Goal: Task Accomplishment & Management: Manage account settings

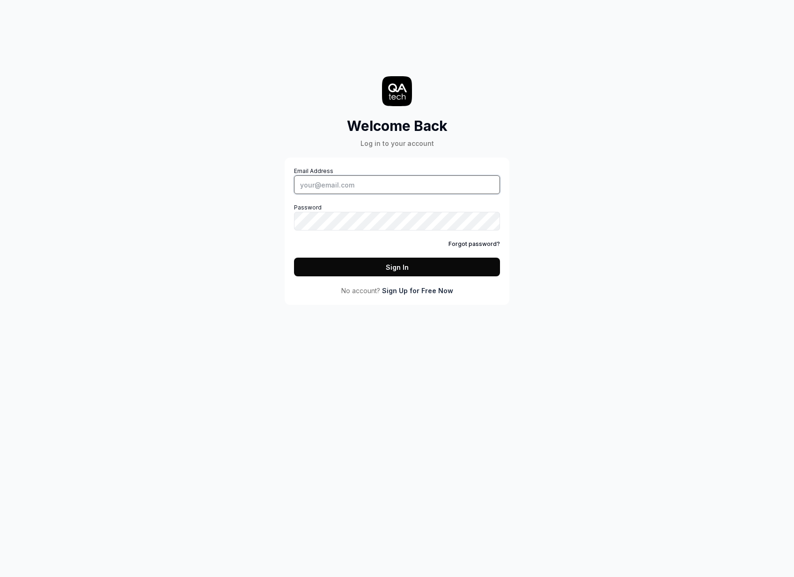
type input "[EMAIL_ADDRESS][PERSON_NAME][DOMAIN_NAME]"
click at [391, 274] on button "Sign In" at bounding box center [397, 267] width 206 height 19
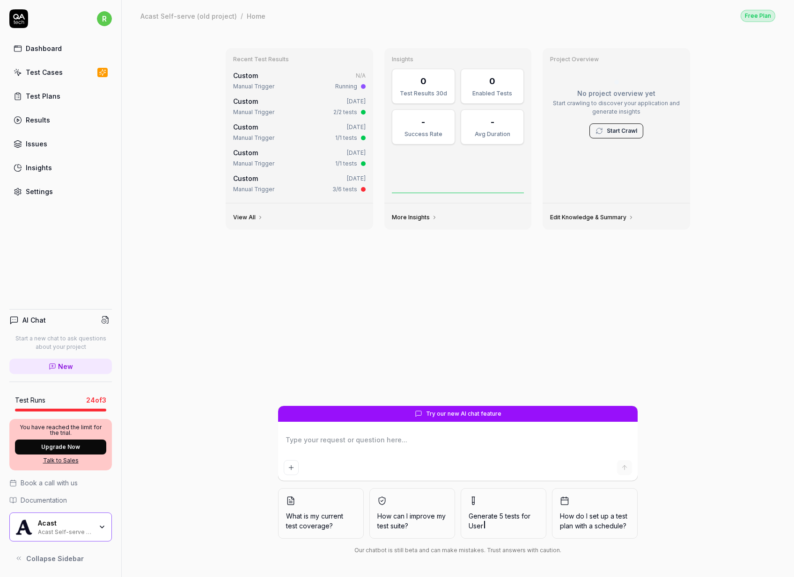
click at [102, 520] on div "Acast Acast Self-serve (old project)" at bounding box center [60, 527] width 102 height 29
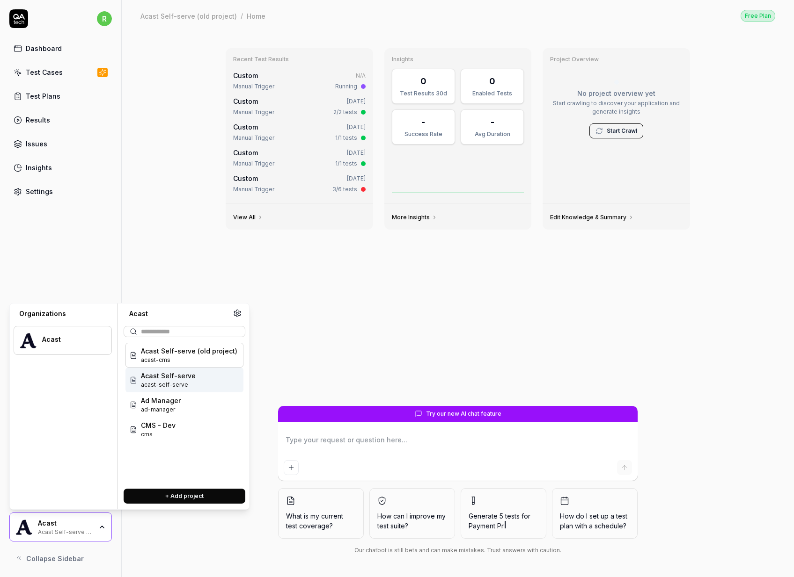
click at [179, 384] on span "acast-self-serve" at bounding box center [168, 385] width 55 height 8
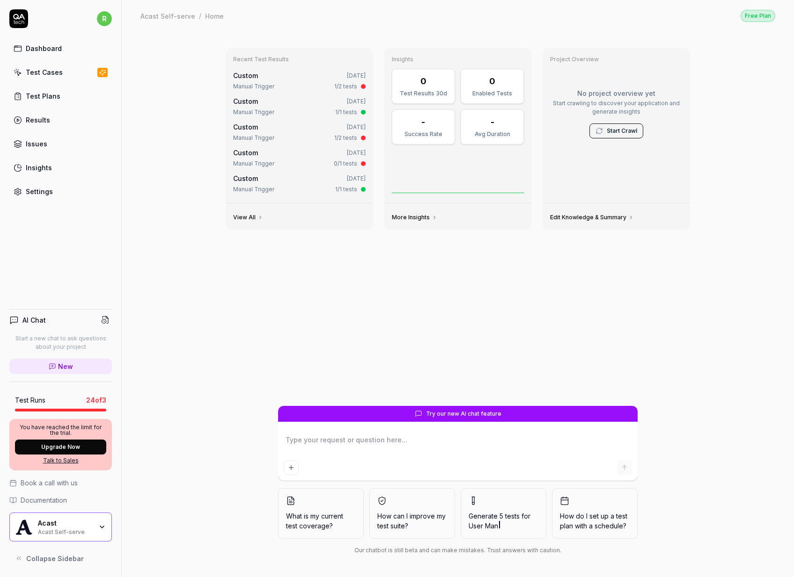
click at [80, 527] on div "Acast" at bounding box center [65, 523] width 54 height 8
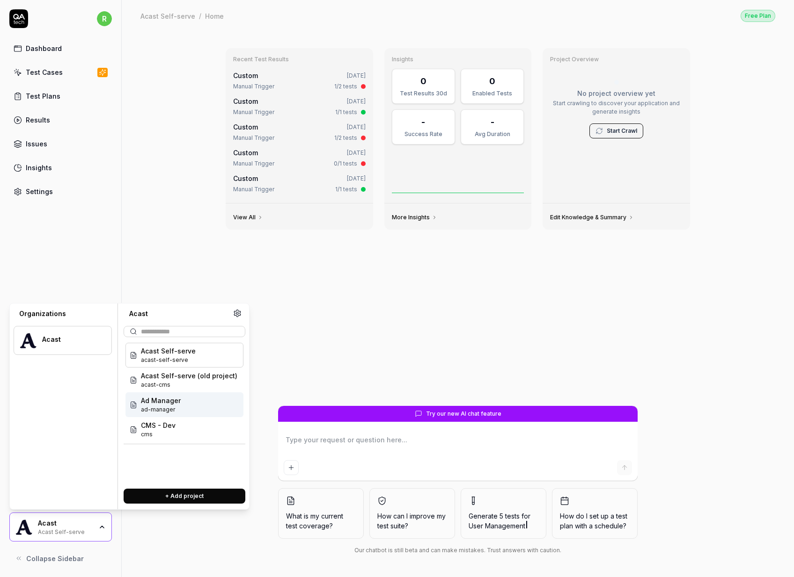
click at [189, 401] on div "Ad Manager ad-manager" at bounding box center [184, 405] width 118 height 25
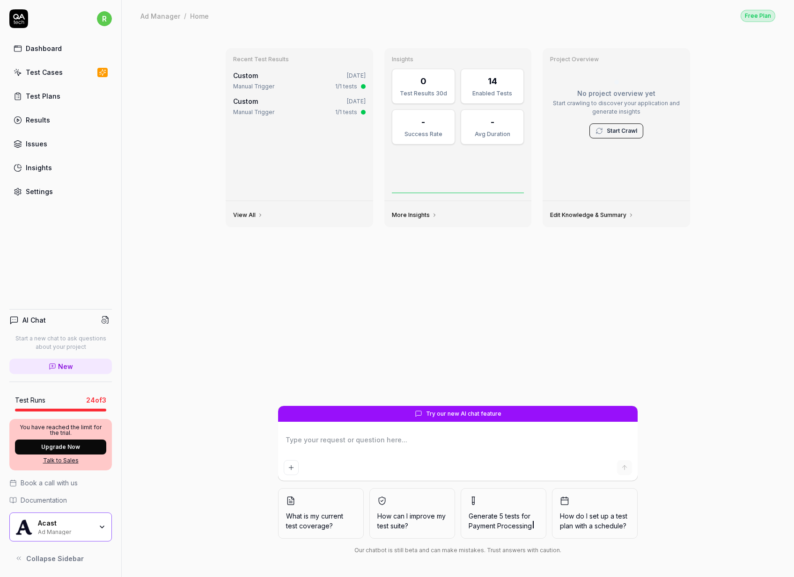
click at [97, 524] on div "Acast Ad Manager" at bounding box center [68, 527] width 60 height 16
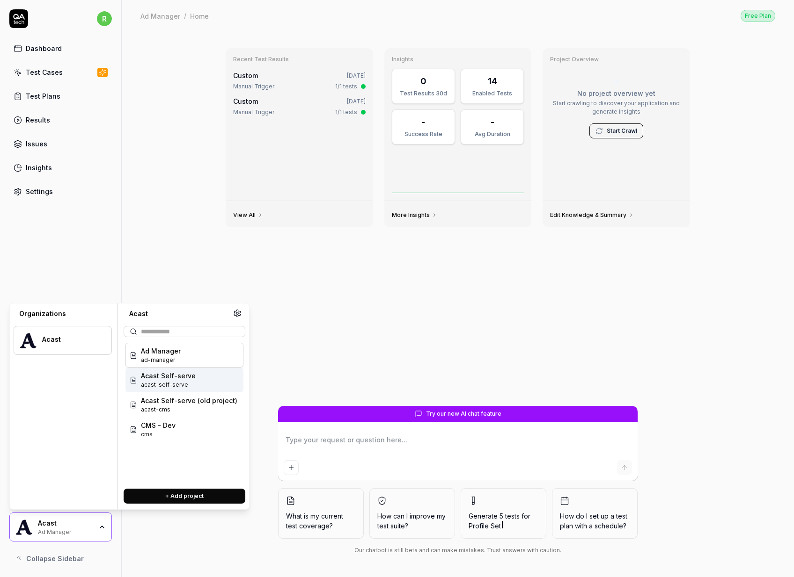
click at [158, 385] on span "acast-self-serve" at bounding box center [168, 385] width 55 height 8
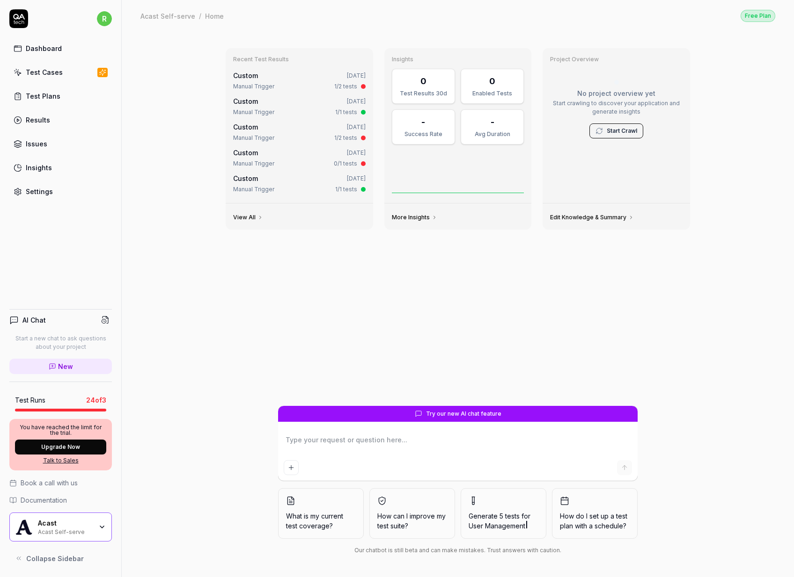
click at [101, 15] on html "r Dashboard Test Cases Test Plans Results Issues Insights Settings AI Chat Star…" at bounding box center [397, 288] width 794 height 577
click at [761, 50] on html "r Dashboard Test Cases Test Plans Results Issues Insights Settings AI Chat Star…" at bounding box center [397, 288] width 794 height 577
type textarea "*"
drag, startPoint x: 83, startPoint y: 398, endPoint x: 109, endPoint y: 398, distance: 25.7
click at [109, 398] on div "Test Runs 24 of 3" at bounding box center [60, 401] width 102 height 22
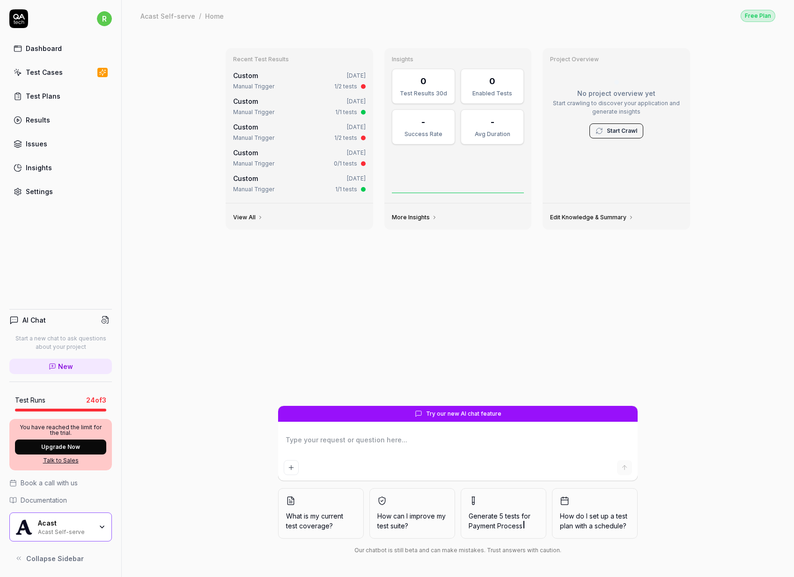
click at [170, 406] on div "Recent Test Results Custom May 7, 2025 Manual Trigger 1/2 tests Custom Apr 1, 2…" at bounding box center [458, 304] width 672 height 546
click at [66, 105] on link "Test Plans" at bounding box center [60, 96] width 102 height 18
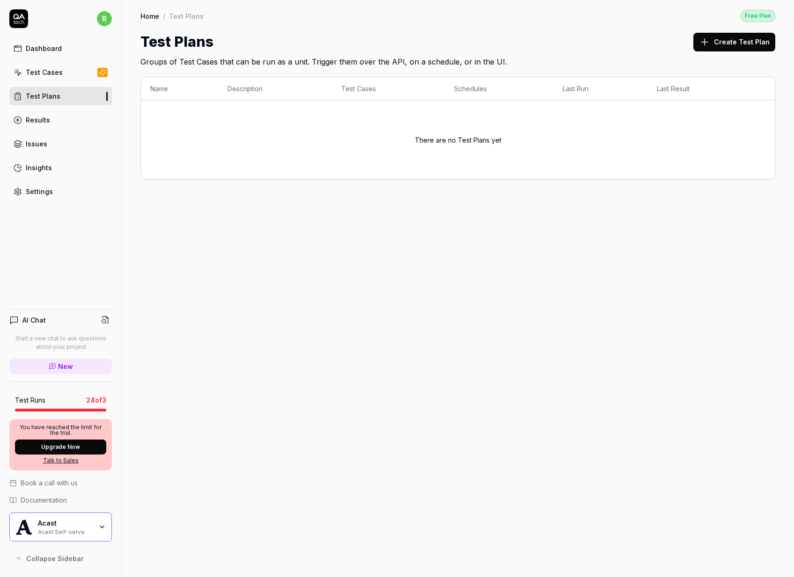
click at [34, 191] on div "Settings" at bounding box center [39, 192] width 27 height 10
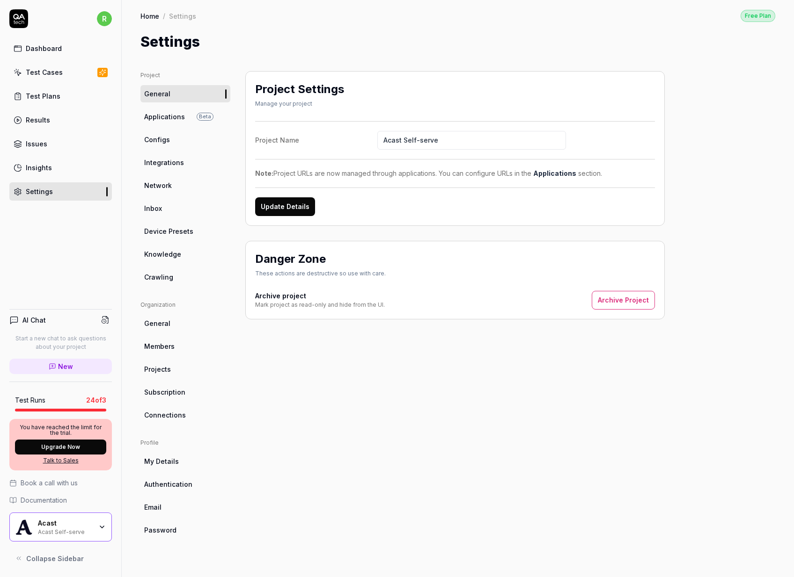
click at [186, 280] on link "Crawling" at bounding box center [185, 277] width 90 height 17
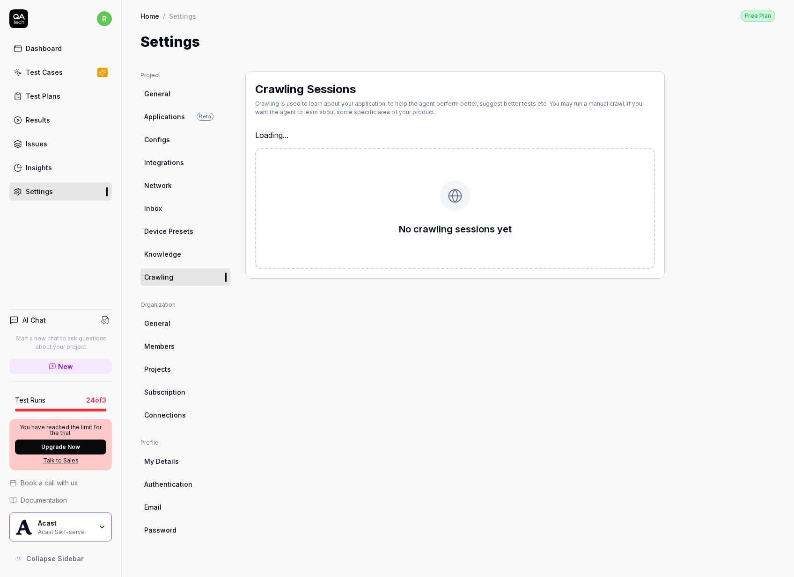
type textarea "*"
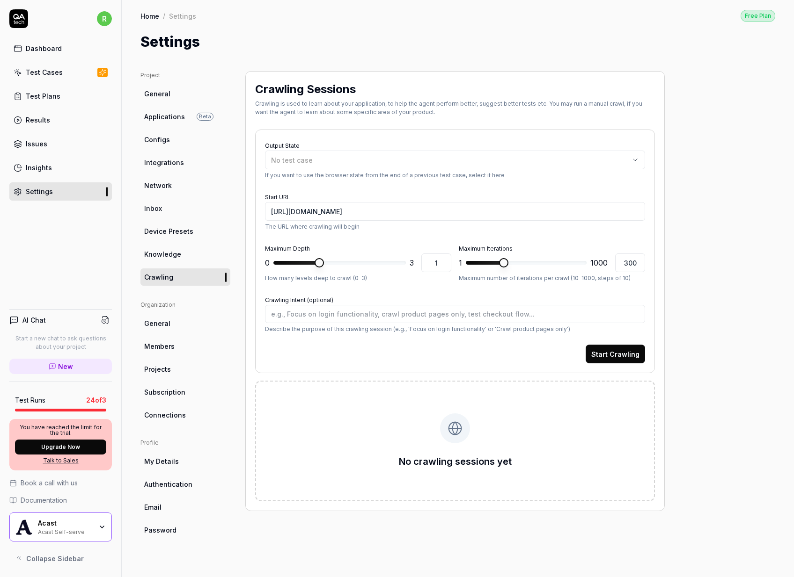
click at [172, 361] on link "Projects" at bounding box center [185, 369] width 90 height 17
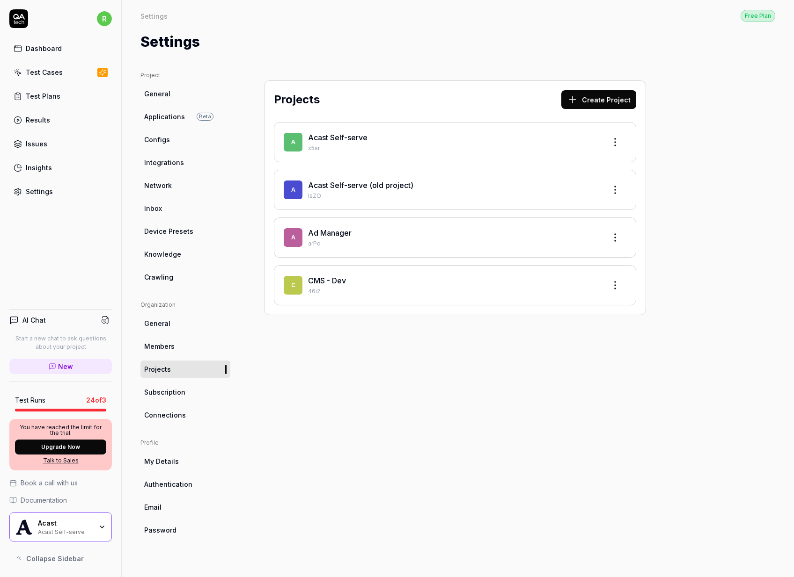
click at [180, 338] on link "Members" at bounding box center [185, 346] width 90 height 17
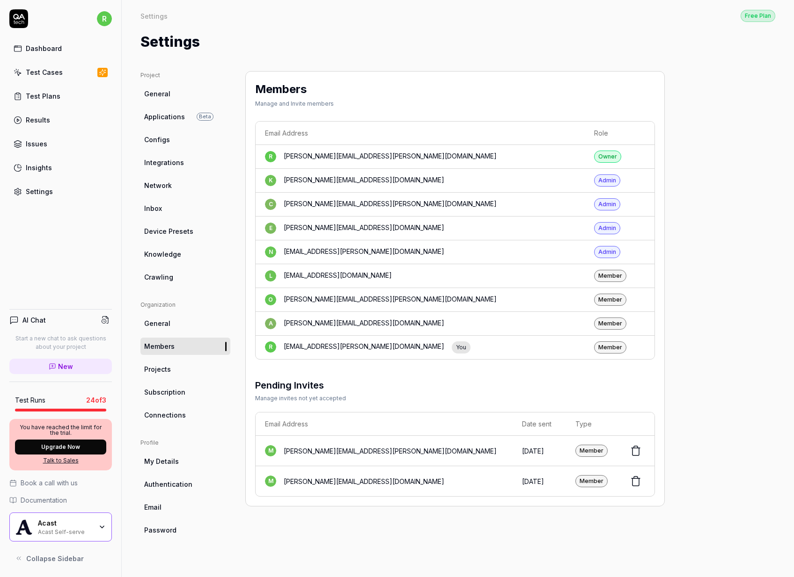
click at [344, 37] on div "Settings" at bounding box center [457, 41] width 635 height 21
click at [165, 412] on span "Connections" at bounding box center [165, 415] width 42 height 10
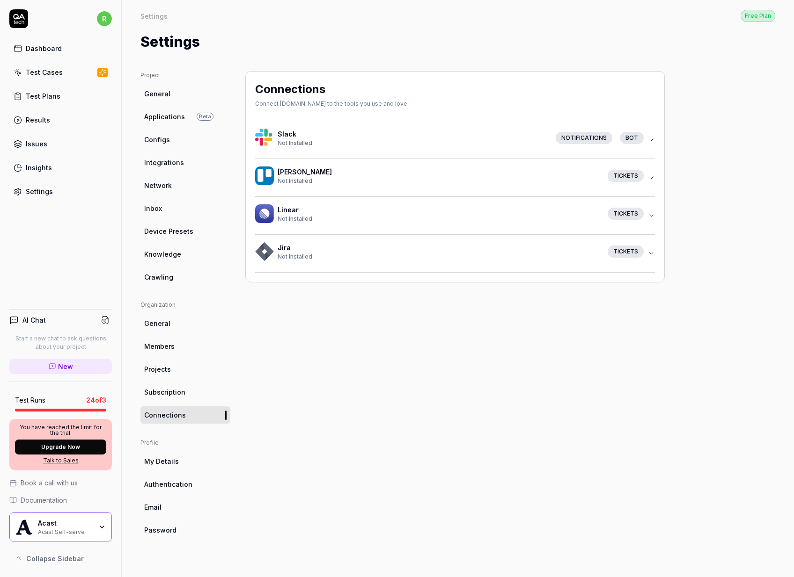
click at [632, 138] on div "bot" at bounding box center [632, 138] width 24 height 12
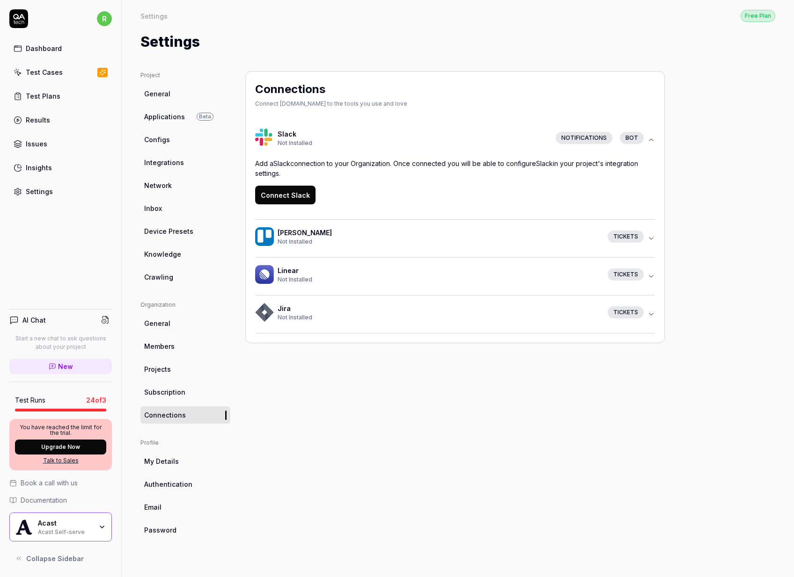
click at [180, 324] on link "General" at bounding box center [185, 323] width 90 height 17
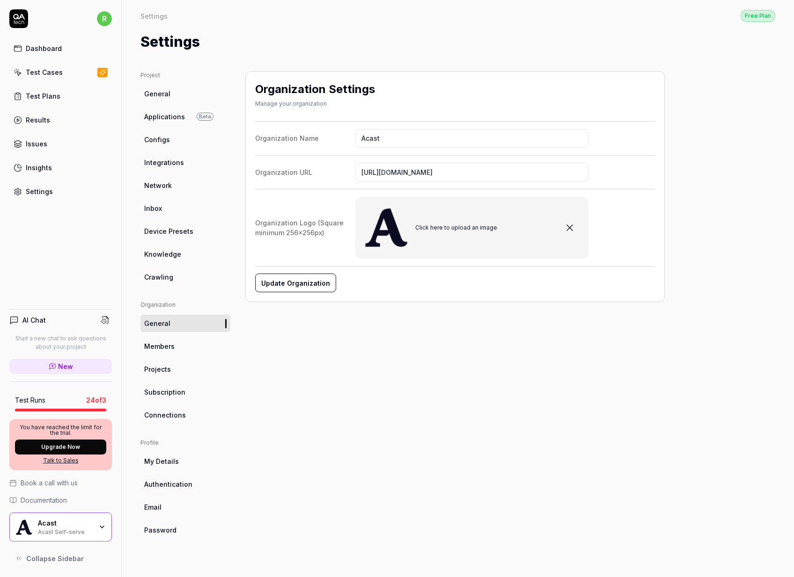
click at [174, 123] on link "Applications Beta" at bounding box center [185, 116] width 90 height 17
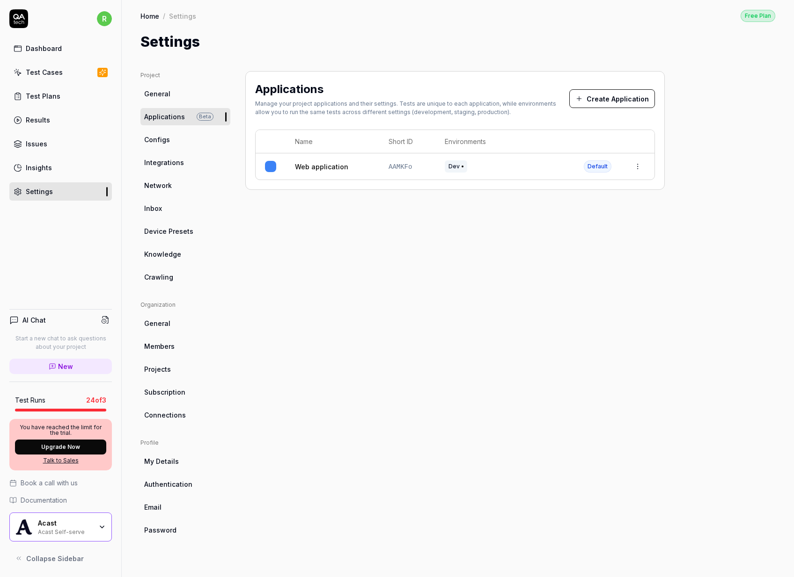
click at [161, 86] on link "General" at bounding box center [185, 93] width 90 height 17
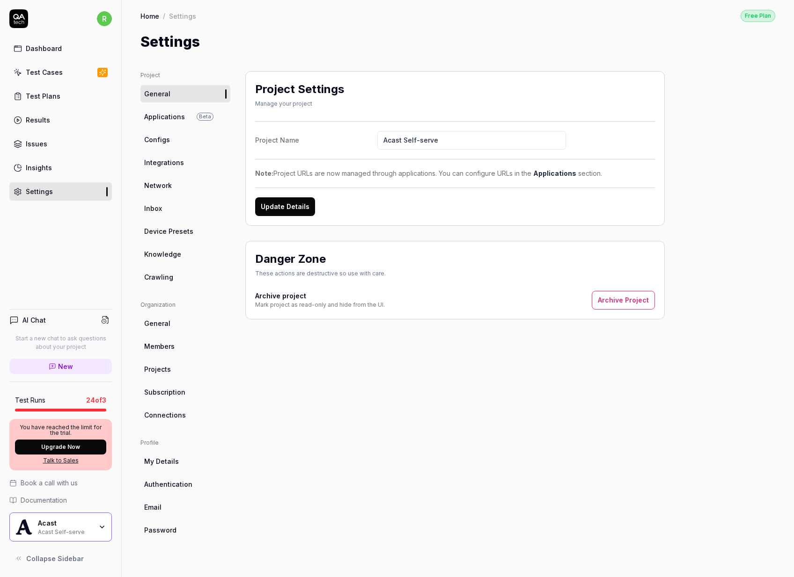
click at [362, 379] on div "Project Settings Manage your project Project Name Acast Self-serve Note: Projec…" at bounding box center [454, 315] width 419 height 488
click at [166, 398] on link "Subscription" at bounding box center [185, 392] width 90 height 17
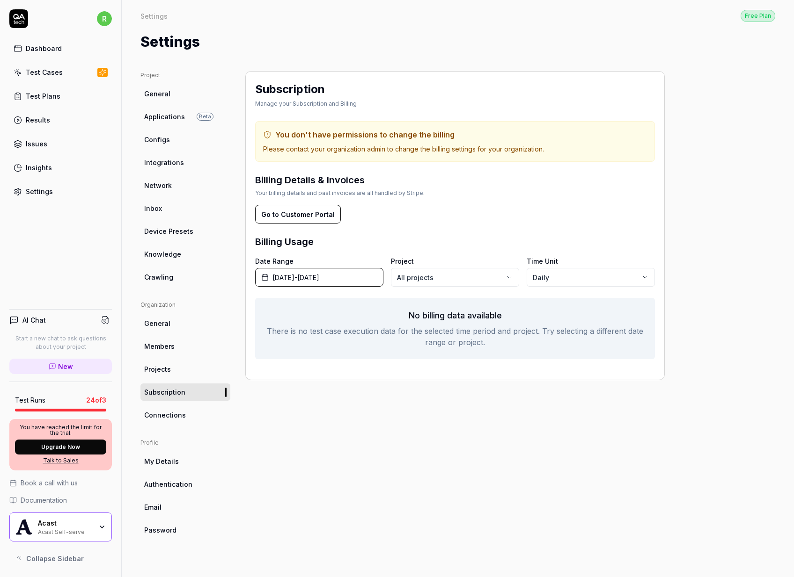
click at [319, 278] on span "June 1st, 2025 - September 30th, 2025" at bounding box center [295, 278] width 47 height 10
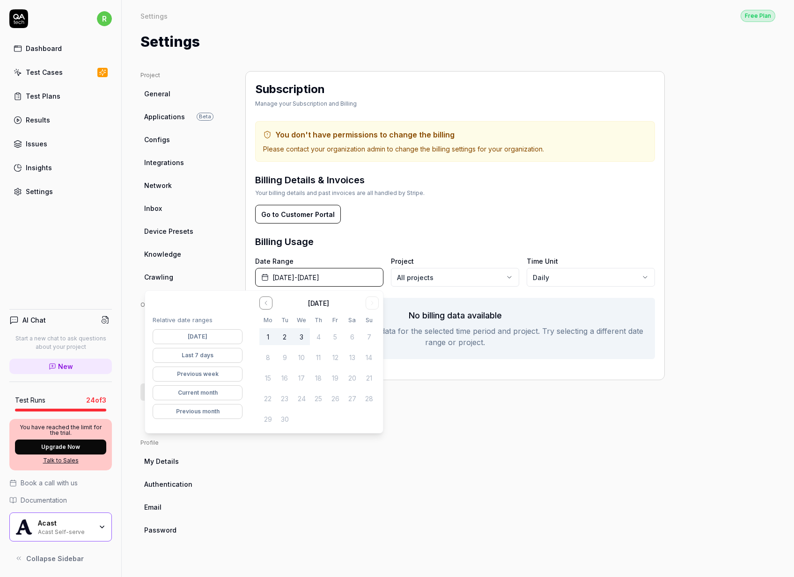
click at [259, 304] on button "Go to the Previous Month" at bounding box center [265, 303] width 13 height 13
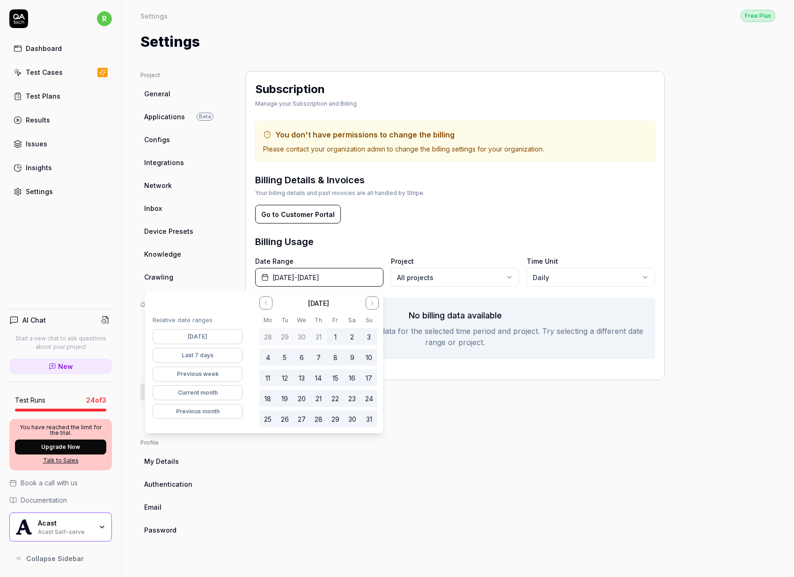
click at [261, 303] on button "Go to the Previous Month" at bounding box center [265, 303] width 13 height 13
click at [285, 339] on button "1" at bounding box center [284, 337] width 17 height 17
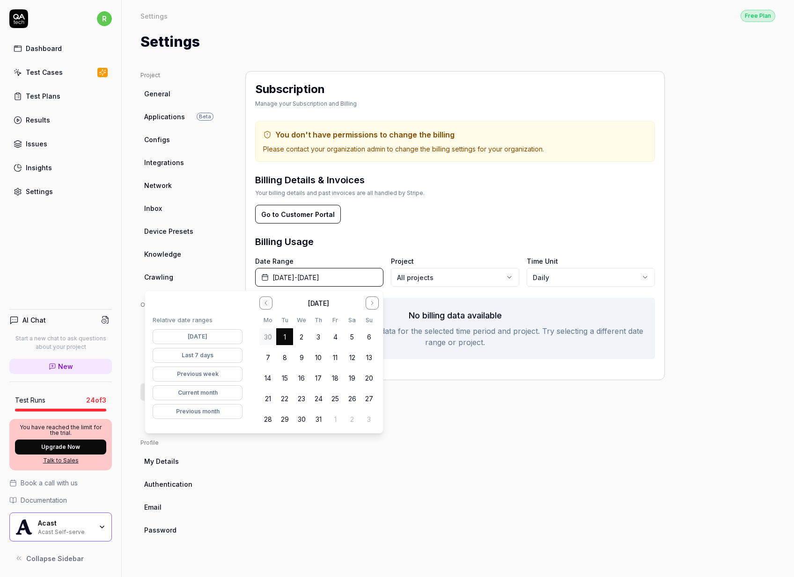
click at [321, 422] on button "31" at bounding box center [318, 419] width 17 height 17
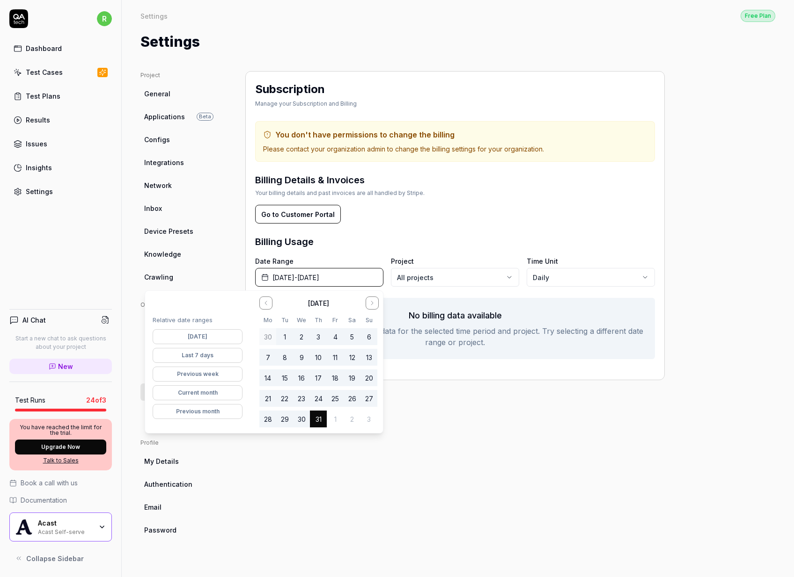
drag, startPoint x: 503, startPoint y: 409, endPoint x: 385, endPoint y: 260, distance: 189.2
click at [498, 407] on div "Subscription Manage your Subscription and Billing You don't have permissions to…" at bounding box center [454, 315] width 419 height 488
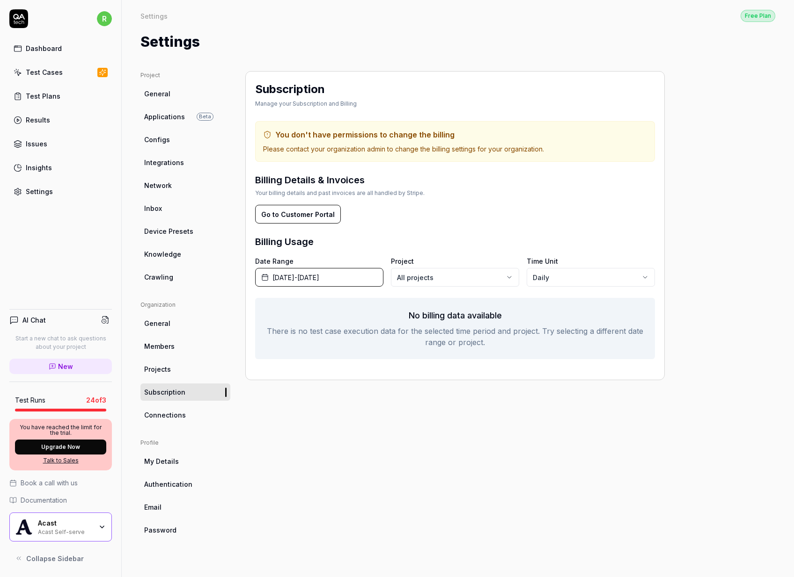
click at [49, 114] on link "Results" at bounding box center [60, 120] width 102 height 18
